Goal: Task Accomplishment & Management: Use online tool/utility

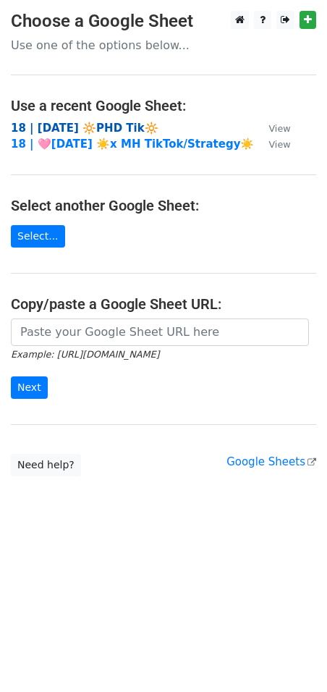
click at [109, 125] on strong "18 | [DATE] 🔆PHD Tik🔆" at bounding box center [85, 128] width 148 height 13
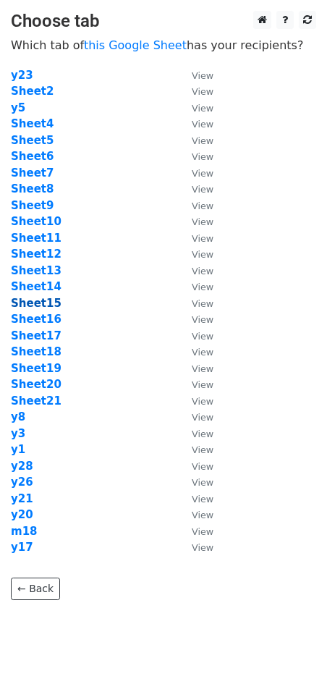
click at [48, 302] on strong "Sheet15" at bounding box center [36, 303] width 51 height 13
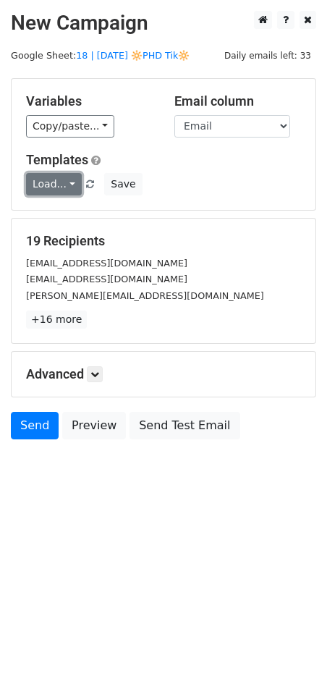
click at [68, 181] on link "Load..." at bounding box center [54, 184] width 56 height 22
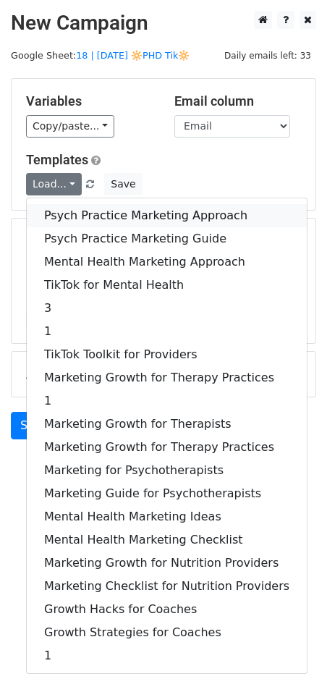
click at [96, 221] on link "Psych Practice Marketing Approach" at bounding box center [167, 215] width 280 height 23
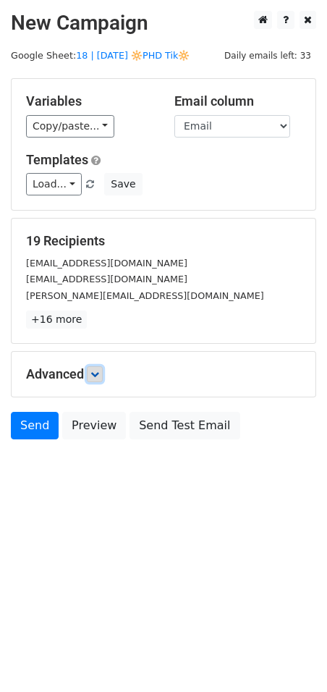
click at [98, 375] on icon at bounding box center [94, 374] width 9 height 9
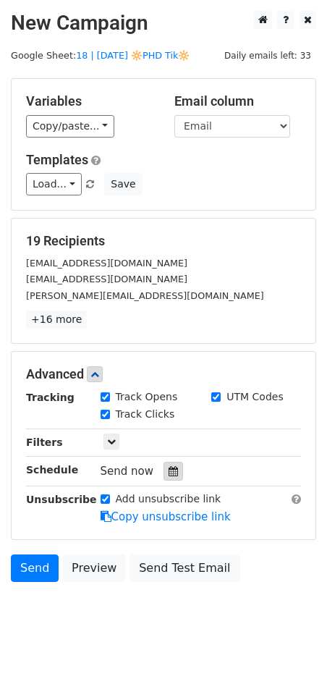
click at [169, 469] on icon at bounding box center [173, 471] width 9 height 10
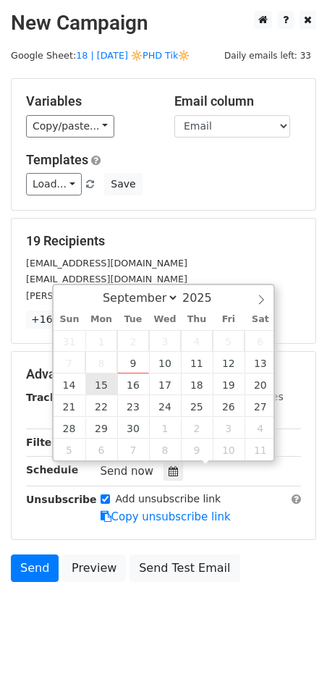
type input "2025-09-15 12:00"
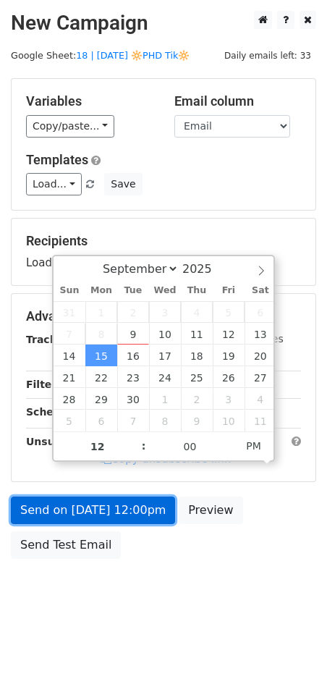
click at [105, 517] on link "Send on Sep 15 at 12:00pm" at bounding box center [93, 509] width 164 height 27
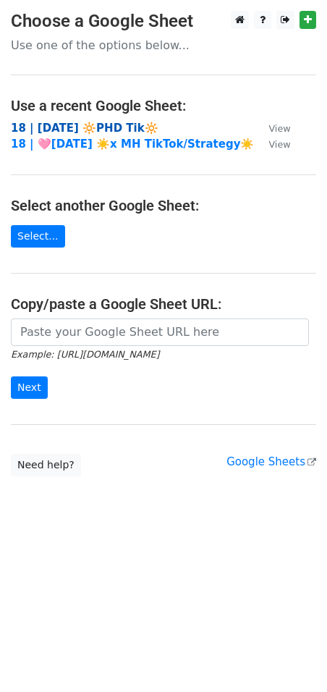
click at [98, 122] on strong "18 | [DATE] 🔆PHD Tik🔆" at bounding box center [85, 128] width 148 height 13
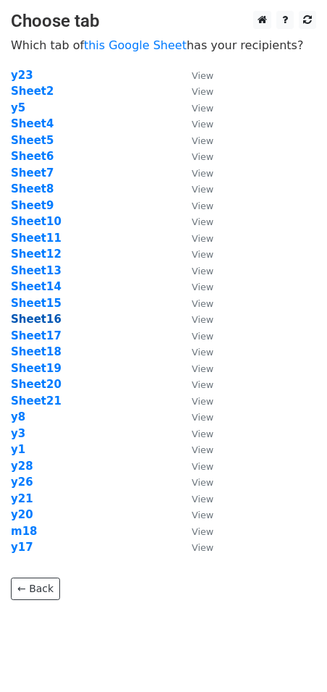
click at [46, 318] on strong "Sheet16" at bounding box center [36, 319] width 51 height 13
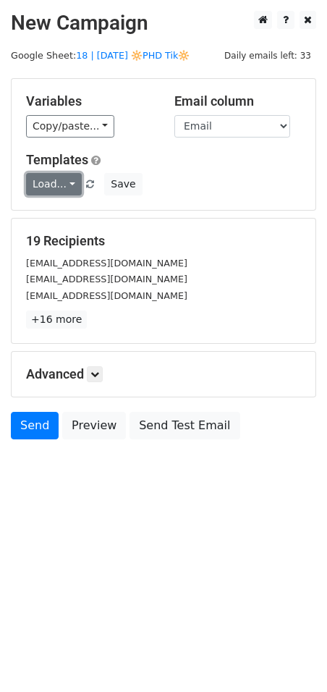
click at [51, 178] on link "Load..." at bounding box center [54, 184] width 56 height 22
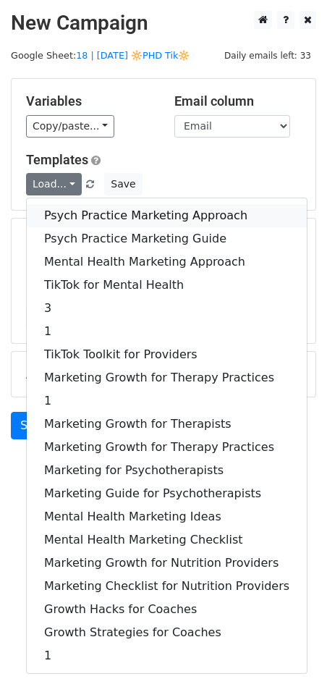
click at [66, 208] on link "Psych Practice Marketing Approach" at bounding box center [167, 215] width 280 height 23
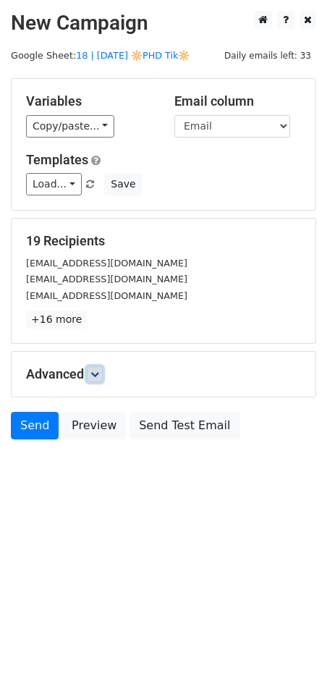
click at [95, 368] on link at bounding box center [95, 374] width 16 height 16
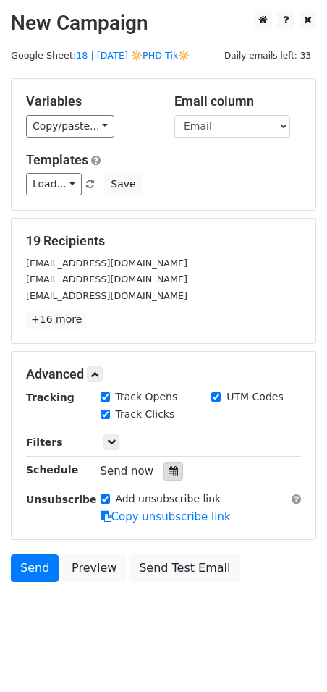
click at [166, 464] on div at bounding box center [174, 471] width 20 height 19
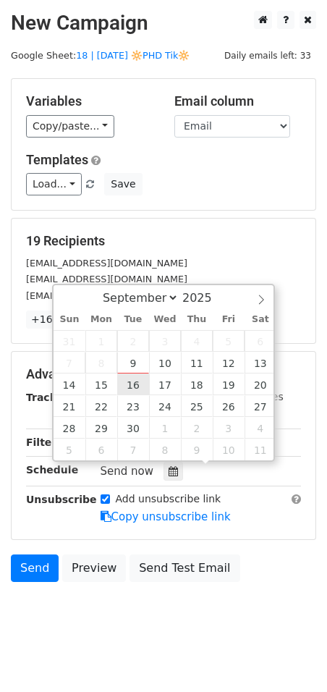
type input "2025-09-16 12:00"
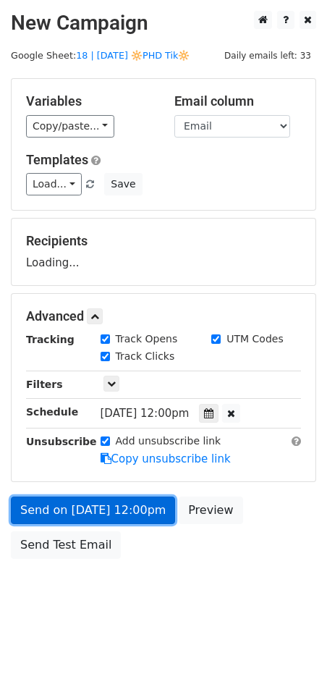
click at [128, 504] on link "Send on Sep 16 at 12:00pm" at bounding box center [93, 509] width 164 height 27
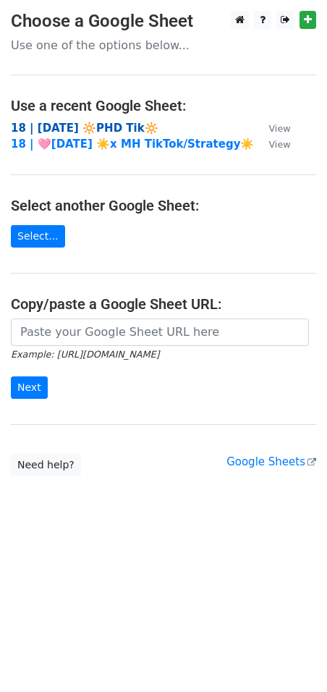
click at [81, 124] on strong "18 | [DATE] 🔆PHD Tik🔆" at bounding box center [85, 128] width 148 height 13
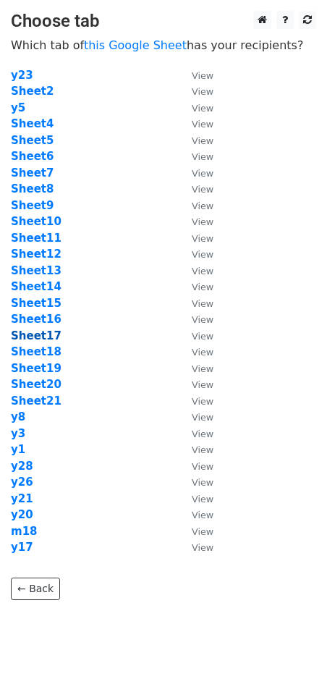
click at [42, 332] on strong "Sheet17" at bounding box center [36, 335] width 51 height 13
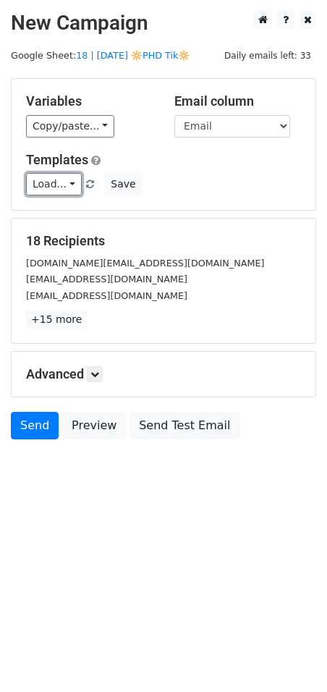
click at [58, 183] on link "Load..." at bounding box center [54, 184] width 56 height 22
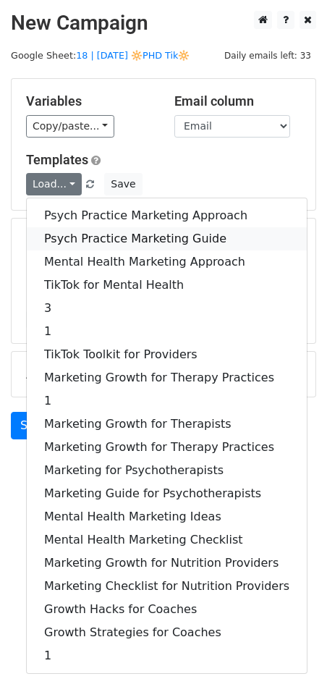
click at [68, 237] on link "Psych Practice Marketing Guide" at bounding box center [167, 238] width 280 height 23
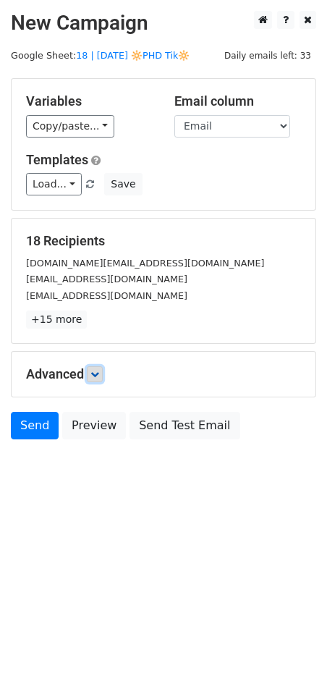
click at [98, 378] on link at bounding box center [95, 374] width 16 height 16
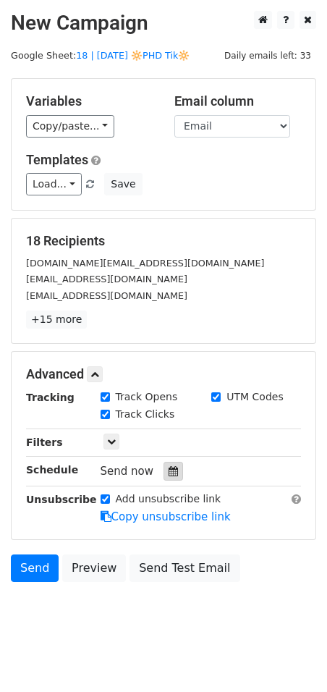
click at [170, 463] on div at bounding box center [174, 471] width 20 height 19
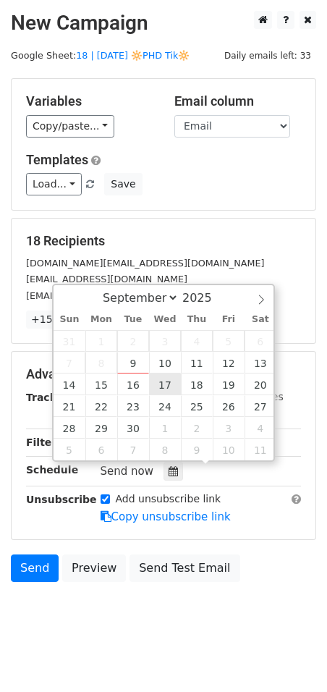
type input "2025-09-17 12:00"
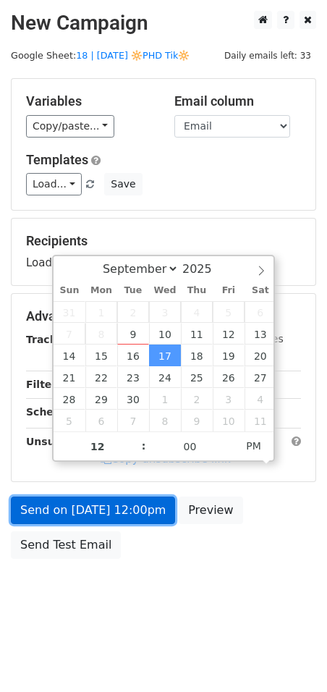
click at [133, 512] on link "Send on Sep 17 at 12:00pm" at bounding box center [93, 509] width 164 height 27
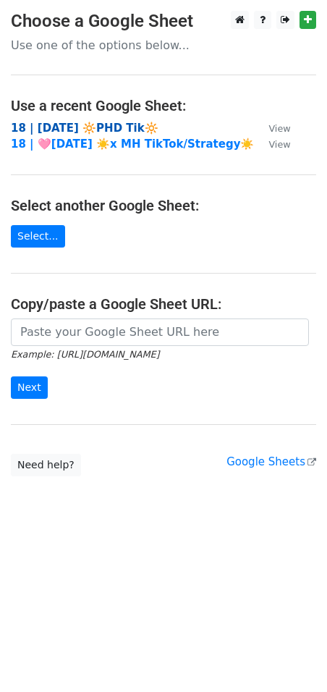
click at [38, 129] on strong "18 | [DATE] 🔆PHD Tik🔆" at bounding box center [85, 128] width 148 height 13
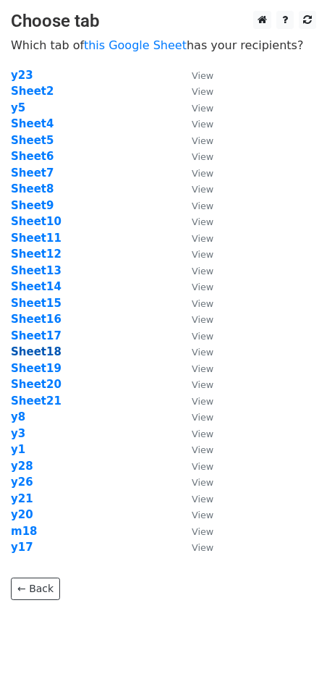
click at [45, 347] on strong "Sheet18" at bounding box center [36, 351] width 51 height 13
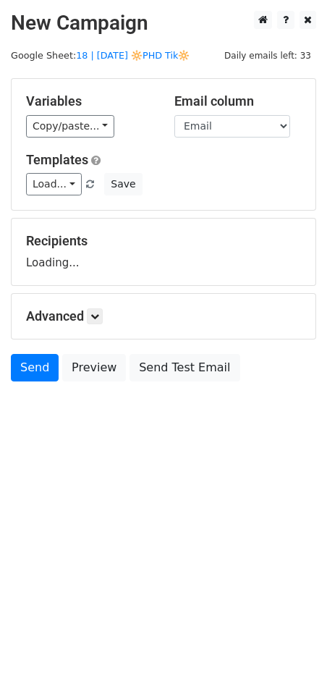
click at [40, 187] on link "Load..." at bounding box center [54, 184] width 56 height 22
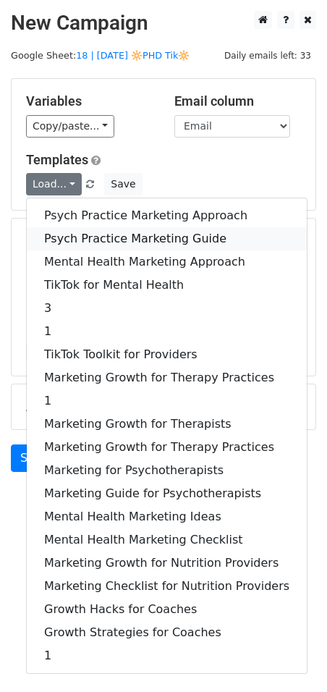
click at [54, 238] on link "Psych Practice Marketing Guide" at bounding box center [167, 238] width 280 height 23
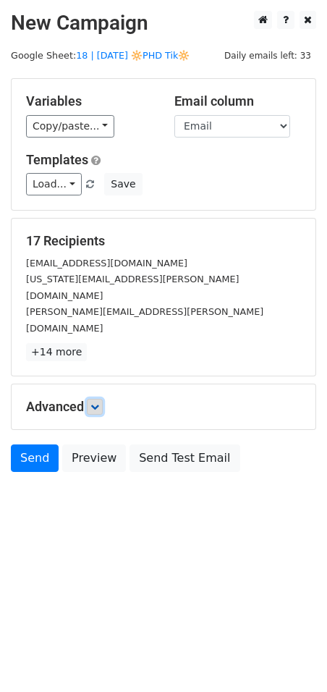
click at [103, 399] on link at bounding box center [95, 407] width 16 height 16
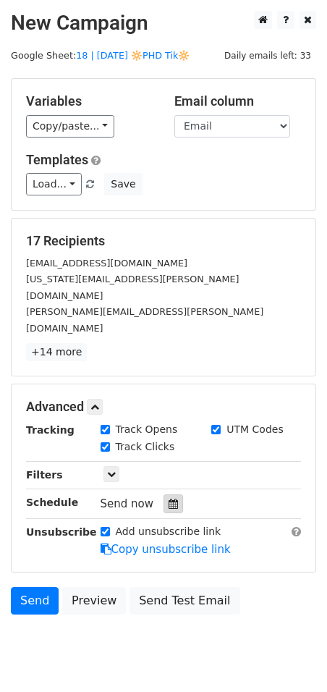
click at [169, 499] on icon at bounding box center [173, 504] width 9 height 10
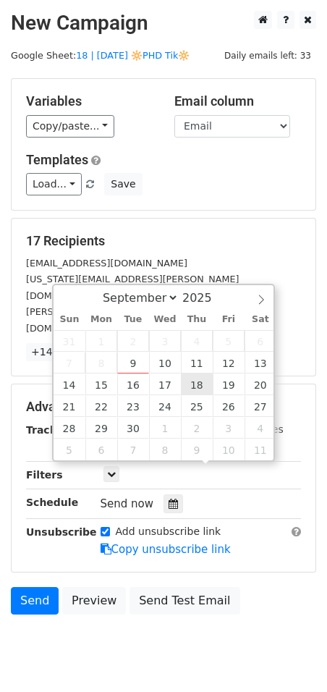
type input "2025-09-18 12:00"
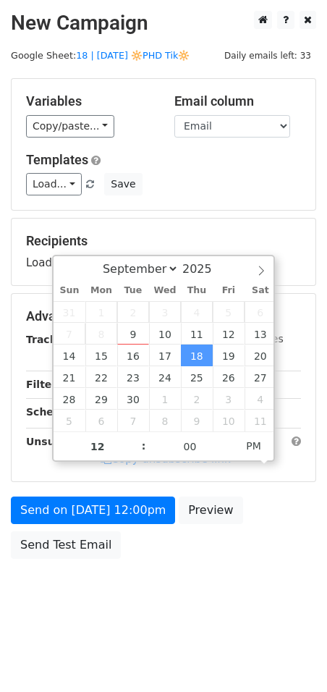
click at [119, 528] on div "Send on Sep 18 at 12:00pm Preview Send Test Email" at bounding box center [163, 530] width 327 height 69
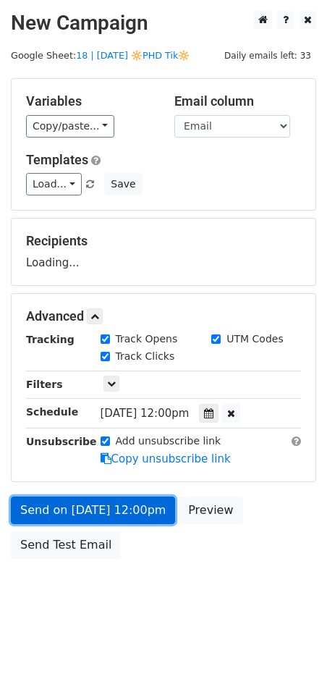
click at [127, 517] on link "Send on Sep 18 at 12:00pm" at bounding box center [93, 509] width 164 height 27
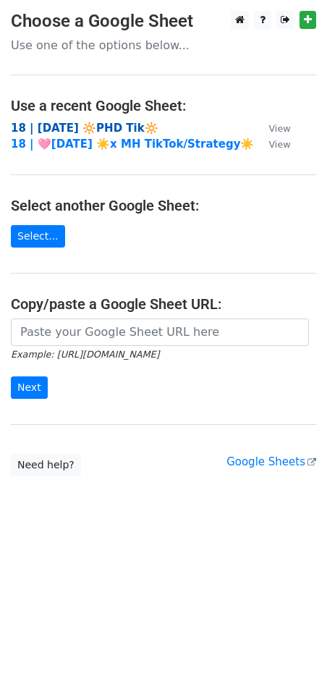
click at [92, 124] on strong "18 | [DATE] 🔆PHD Tik🔆" at bounding box center [85, 128] width 148 height 13
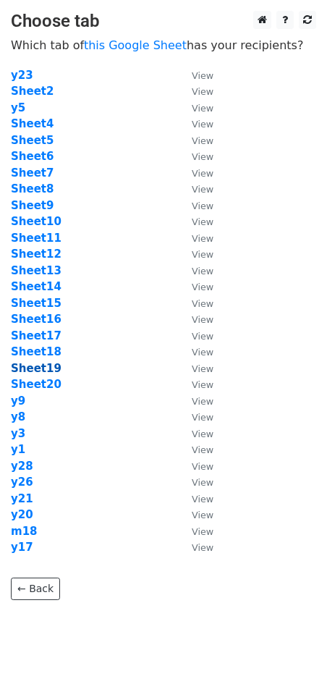
click at [46, 369] on strong "Sheet19" at bounding box center [36, 368] width 51 height 13
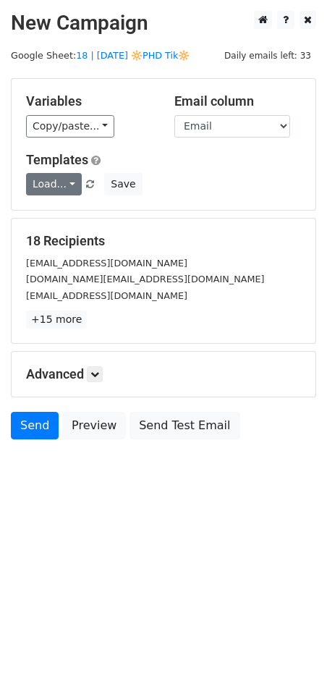
click at [67, 190] on link "Load..." at bounding box center [54, 184] width 56 height 22
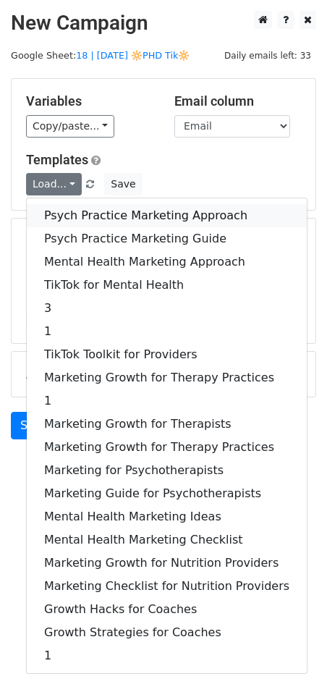
click at [84, 216] on link "Psych Practice Marketing Approach" at bounding box center [167, 215] width 280 height 23
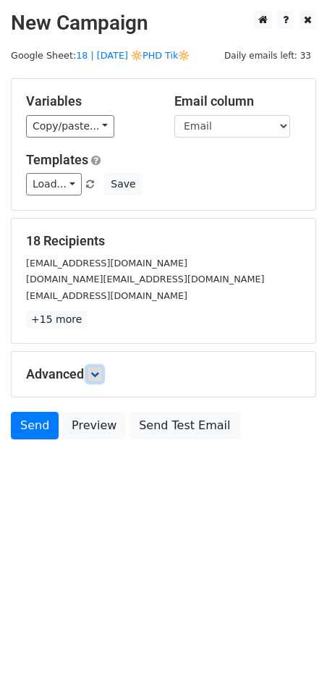
click at [98, 373] on icon at bounding box center [94, 374] width 9 height 9
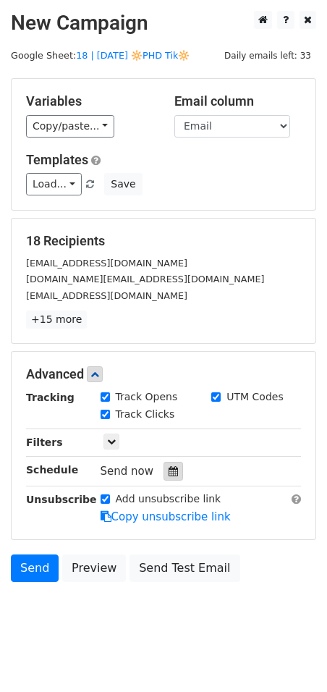
click at [169, 473] on icon at bounding box center [173, 471] width 9 height 10
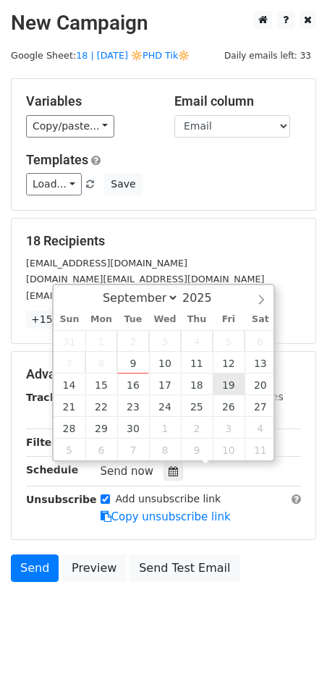
type input "2025-09-19 12:00"
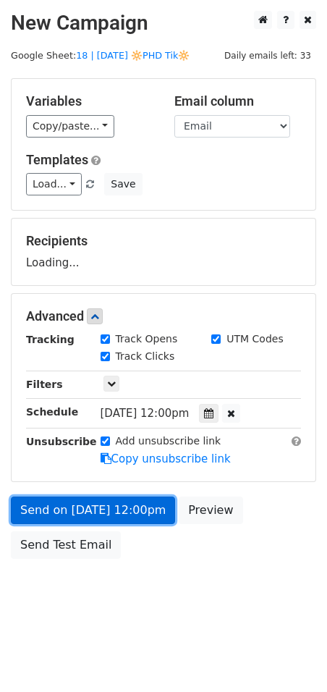
click at [127, 498] on link "Send on Sep 19 at 12:00pm" at bounding box center [93, 509] width 164 height 27
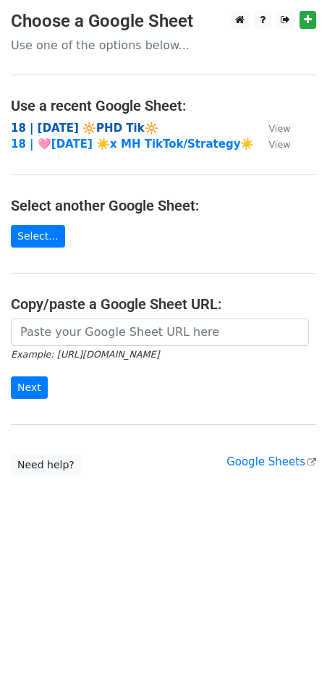
click at [125, 125] on strong "18 | [DATE] 🔆PHD Tik🔆" at bounding box center [85, 128] width 148 height 13
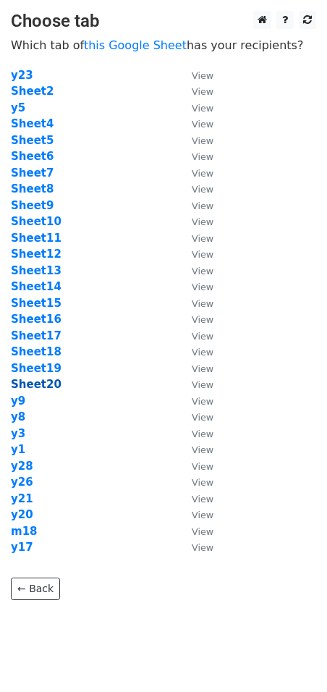
click at [48, 384] on strong "Sheet20" at bounding box center [36, 384] width 51 height 13
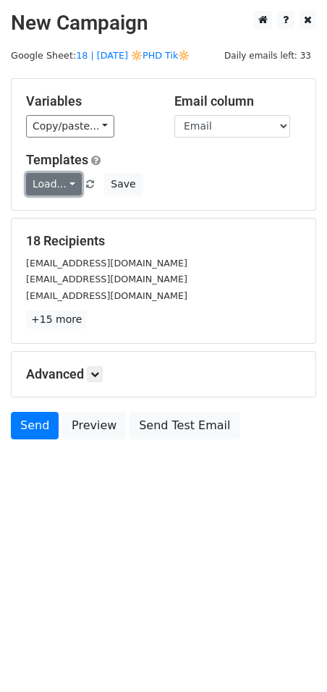
click at [59, 179] on link "Load..." at bounding box center [54, 184] width 56 height 22
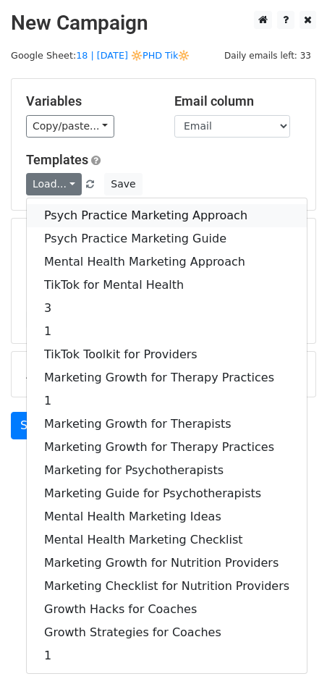
click at [107, 222] on link "Psych Practice Marketing Approach" at bounding box center [167, 215] width 280 height 23
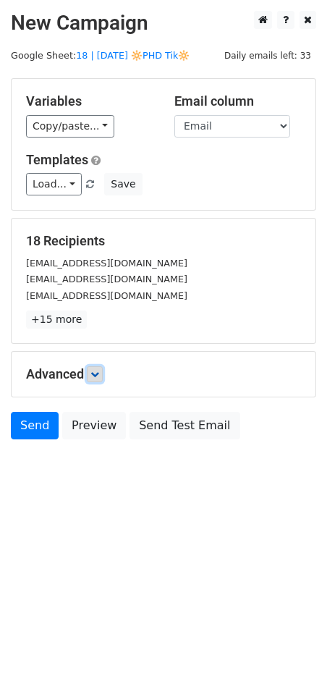
click at [92, 376] on link at bounding box center [95, 374] width 16 height 16
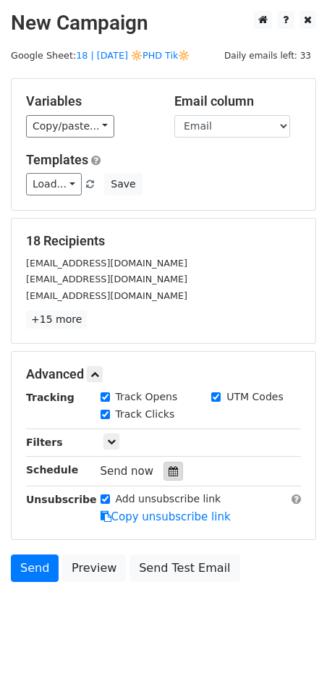
click at [169, 470] on icon at bounding box center [173, 471] width 9 height 10
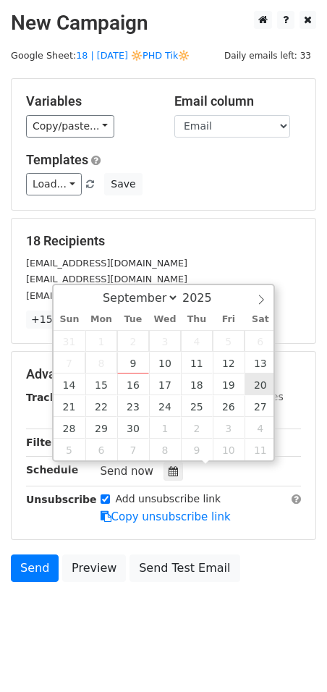
type input "[DATE] 12:00"
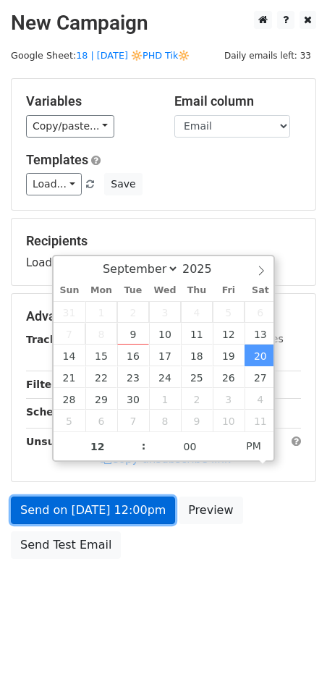
click at [131, 512] on link "Send on [DATE] 12:00pm" at bounding box center [93, 509] width 164 height 27
